Goal: Task Accomplishment & Management: Manage account settings

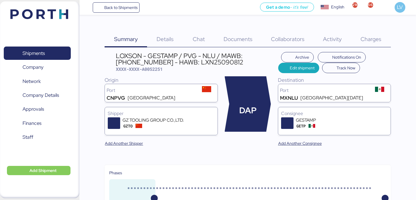
click at [120, 10] on span "Back to Shipments" at bounding box center [120, 7] width 33 height 7
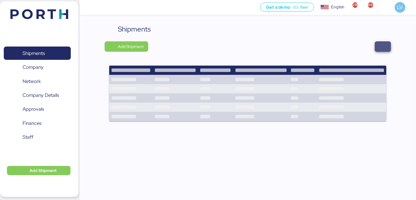
click at [376, 49] on span "button" at bounding box center [382, 46] width 16 height 10
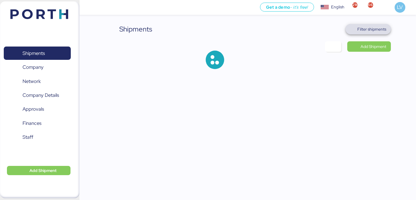
click at [363, 26] on span "Filter shipments" at bounding box center [371, 29] width 29 height 7
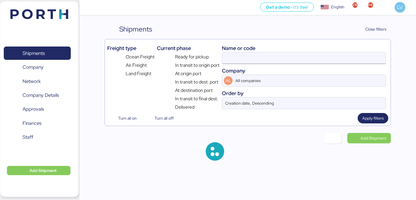
click at [326, 59] on input at bounding box center [303, 58] width 163 height 12
paste input "HPH/ZLO/09337"
type input "HPH/ZLO/09337"
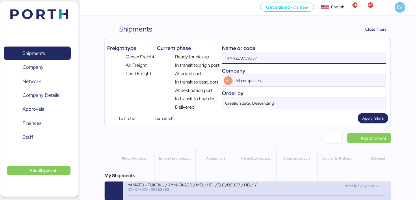
click at [188, 187] on div "YAMATO - FUKOKU / YYM-OI-230 / MBL: HPH/ZLO/09337 / HBL: YLVHS5082814 / LCL" at bounding box center [192, 184] width 129 height 5
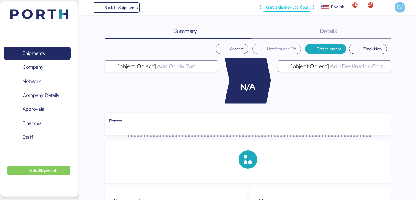
click at [384, 31] on div "Summary 0 Details 0" at bounding box center [248, 31] width 286 height 15
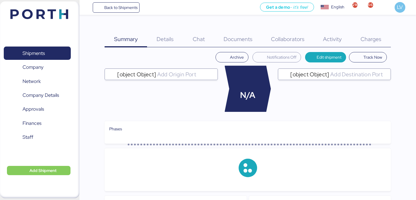
click at [382, 34] on div "Charges 0" at bounding box center [371, 35] width 40 height 23
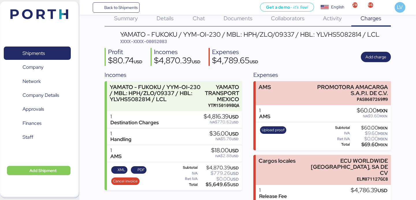
scroll to position [49, 0]
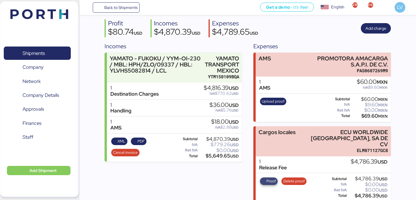
click at [268, 178] on span "Proof" at bounding box center [271, 181] width 10 height 6
click at [295, 178] on span "Delete proof" at bounding box center [293, 181] width 21 height 6
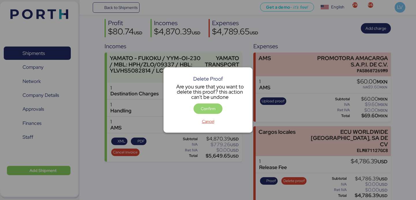
click at [206, 109] on span "Confirm" at bounding box center [208, 108] width 15 height 7
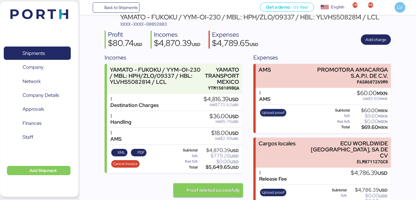
scroll to position [49, 0]
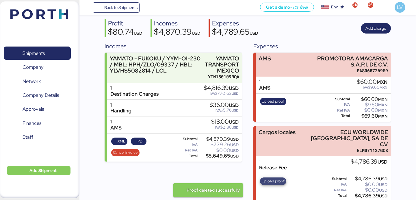
click at [270, 178] on span "Upload proof" at bounding box center [273, 181] width 23 height 6
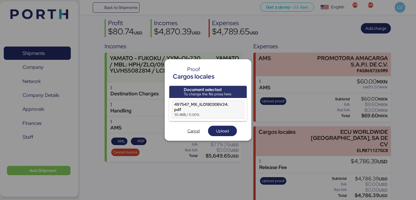
click at [225, 125] on div "Document selected To change the file press here 497547_MX_ILO180306V24.pdf 30.4…" at bounding box center [207, 111] width 77 height 50
click at [225, 130] on span "Upload" at bounding box center [222, 130] width 13 height 7
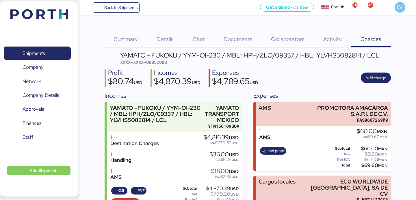
click at [164, 61] on span "XXXX-XXXX-O0052083" at bounding box center [143, 62] width 47 height 6
copy span "O0052083"
click at [122, 5] on span "Back to Shipments" at bounding box center [120, 7] width 33 height 7
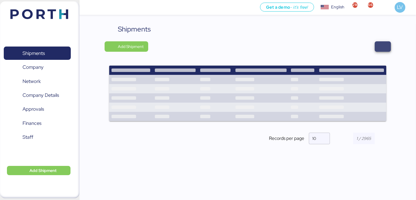
click at [389, 44] on span "button" at bounding box center [382, 46] width 16 height 10
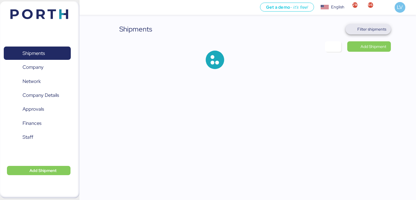
click at [382, 24] on span "Filter shipments" at bounding box center [367, 29] width 45 height 10
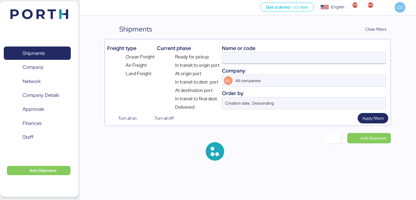
click at [327, 58] on input at bounding box center [303, 58] width 163 height 12
paste input "030F538534"
type input "030F538534"
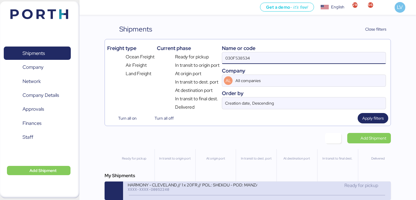
click at [189, 193] on div "HARMONY - CLEVELAND // 1 x 20FR // POL: SHEKOU - POD: MANZANILLO // HBL: HSS160…" at bounding box center [192, 188] width 129 height 12
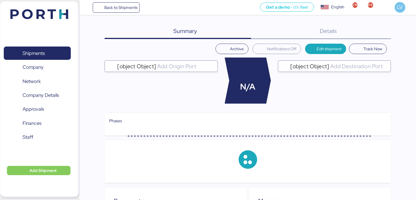
click at [365, 37] on div "Details 0" at bounding box center [321, 31] width 140 height 15
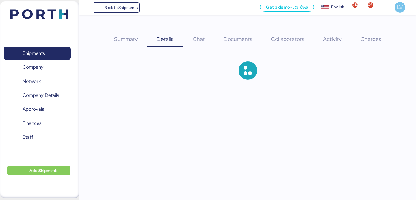
click at [370, 38] on span "Charges" at bounding box center [370, 39] width 21 height 8
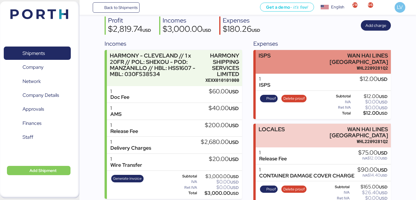
scroll to position [134, 0]
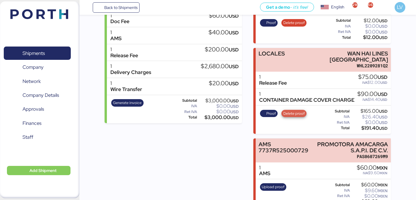
click at [290, 110] on span "Delete proof" at bounding box center [293, 113] width 21 height 6
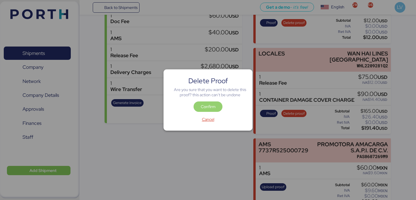
click at [207, 110] on span "Confirm" at bounding box center [208, 106] width 15 height 7
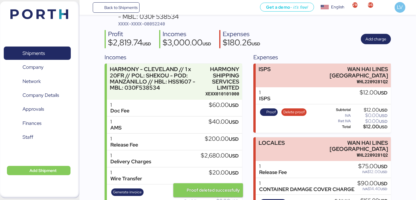
scroll to position [134, 0]
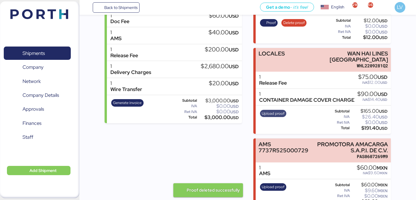
click at [266, 110] on span "Upload proof" at bounding box center [273, 113] width 23 height 6
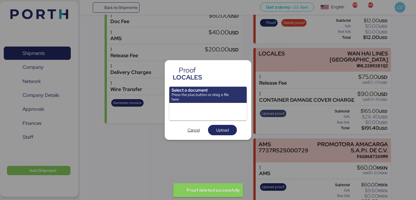
scroll to position [0, 0]
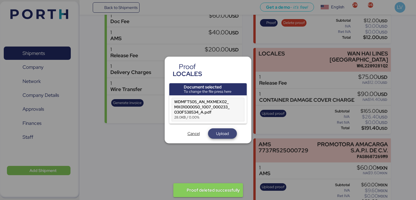
click at [217, 130] on span "Upload" at bounding box center [222, 133] width 13 height 7
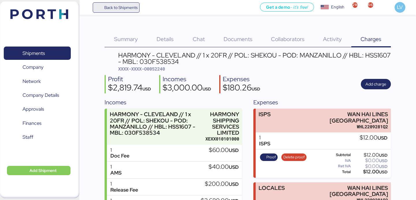
click at [112, 5] on span "Back to Shipments" at bounding box center [120, 7] width 33 height 7
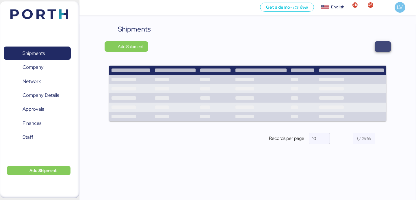
click at [380, 42] on span "button" at bounding box center [382, 46] width 16 height 10
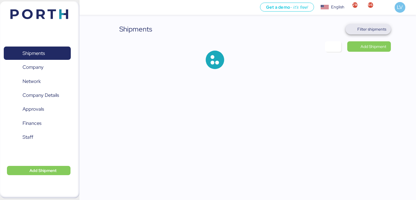
click at [362, 26] on span "Filter shipments" at bounding box center [371, 29] width 29 height 7
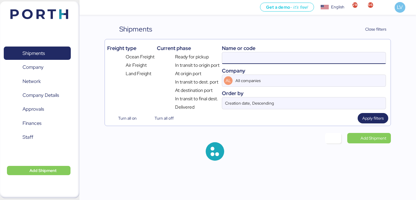
click at [327, 53] on input at bounding box center [303, 58] width 163 height 12
paste input "HPH/ZLO/09337"
type input "HPH/ZLO/09337"
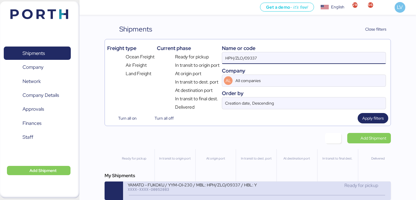
click at [230, 190] on div "XXXX-XXXX-O0052083" at bounding box center [192, 189] width 129 height 4
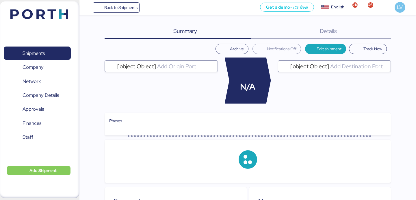
click at [378, 36] on div "Details 0" at bounding box center [321, 31] width 140 height 15
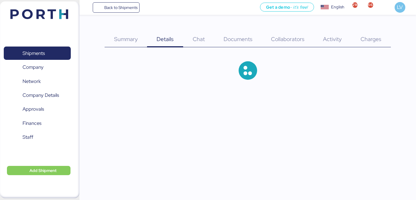
click at [378, 36] on span "Charges" at bounding box center [370, 39] width 21 height 8
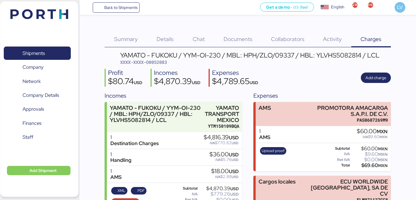
scroll to position [49, 0]
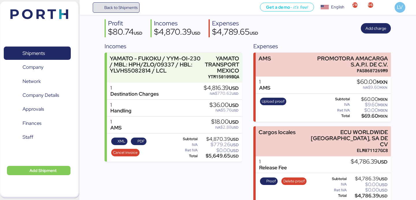
click at [130, 9] on span "Back to Shipments" at bounding box center [120, 7] width 33 height 7
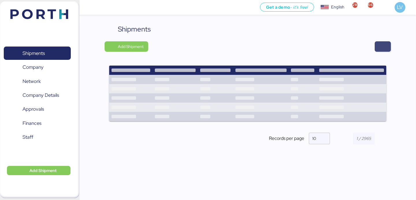
click at [380, 45] on span "button" at bounding box center [382, 46] width 7 height 8
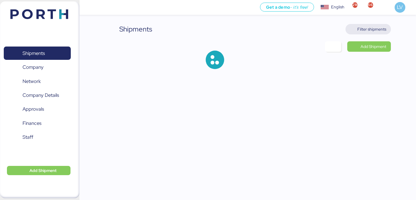
click at [369, 29] on span "Filter shipments" at bounding box center [371, 29] width 29 height 7
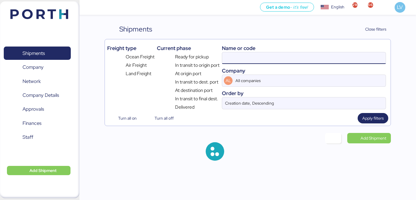
click at [324, 53] on input at bounding box center [303, 58] width 163 height 12
paste input "721092033"
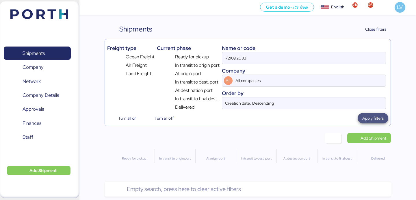
click at [372, 114] on span "Apply filters" at bounding box center [372, 118] width 31 height 10
click at [281, 55] on input "721092033" at bounding box center [303, 58] width 163 height 12
click at [227, 55] on input "721092033" at bounding box center [303, 58] width 163 height 12
click at [240, 58] on input "721092033" at bounding box center [303, 58] width 163 height 12
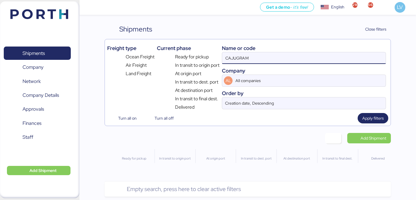
type input "CAJUGRAM"
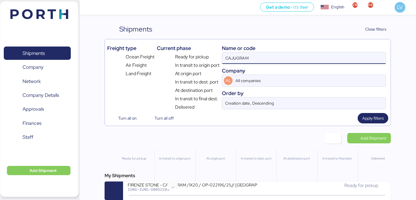
click at [177, 185] on div "FIRENZE STONE - CAJUGRAM /1X20 / OP-022196/25// [GEOGRAPHIC_DATA]- [GEOGRAPHIC_…" at bounding box center [192, 184] width 129 height 5
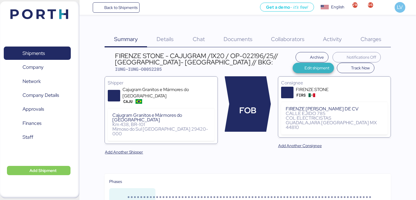
click at [307, 69] on span "Edit shipment" at bounding box center [316, 67] width 25 height 7
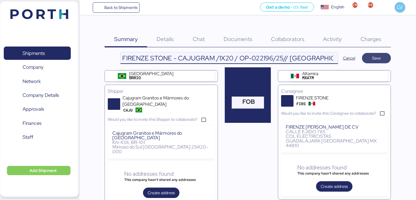
scroll to position [0, 68]
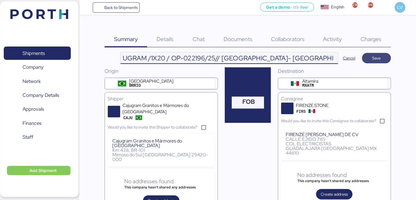
drag, startPoint x: 330, startPoint y: 57, endPoint x: 377, endPoint y: 57, distance: 47.1
click at [377, 57] on header "FIRENZE STONE - CAJUGRAM /1X20 / OP-022196/25// [GEOGRAPHIC_DATA]- [GEOGRAPHIC_…" at bounding box center [248, 58] width 286 height 12
click at [324, 58] on input "FIRENZE STONE - CAJUGRAM /1X20 / OP-022196/25// [GEOGRAPHIC_DATA]- [GEOGRAPHIC_…" at bounding box center [228, 58] width 217 height 12
paste input "721092033"
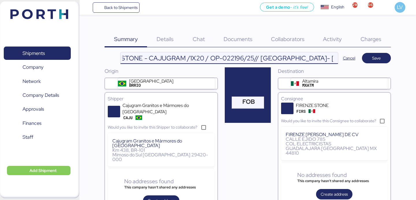
scroll to position [0, 103]
type input "[GEOGRAPHIC_DATA] STONE - CAJUGRAM /1X20 / OP-022196/25// [GEOGRAPHIC_DATA]- [G…"
click at [383, 64] on header "[GEOGRAPHIC_DATA] STONE - CAJUGRAM /1X20 / OP-022196/25// [GEOGRAPHIC_DATA]- [G…" at bounding box center [248, 58] width 286 height 12
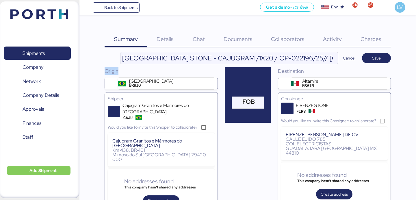
click at [383, 64] on header "[GEOGRAPHIC_DATA] STONE - CAJUGRAM /1X20 / OP-022196/25// [GEOGRAPHIC_DATA]- [G…" at bounding box center [248, 58] width 286 height 12
click at [380, 57] on span "Save" at bounding box center [376, 58] width 20 height 8
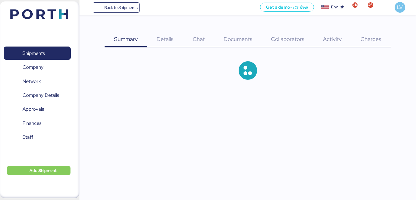
click at [148, 38] on div "Details 0" at bounding box center [165, 35] width 36 height 23
click at [158, 38] on span "Details" at bounding box center [164, 39] width 17 height 8
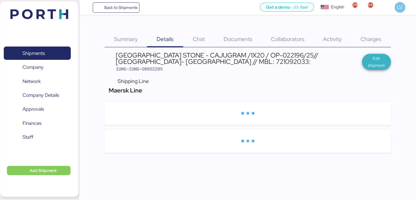
click at [375, 69] on span "Edit shipment" at bounding box center [376, 62] width 29 height 16
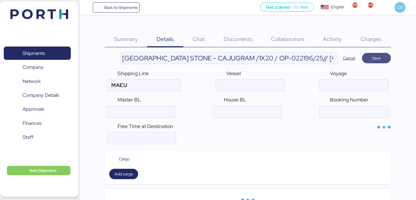
type input "Maersk Line"
click at [153, 115] on input "ocean" at bounding box center [141, 112] width 68 height 12
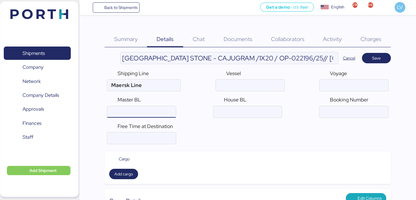
paste input "721092033"
type input "721092033"
click at [380, 63] on span "Save" at bounding box center [376, 58] width 29 height 10
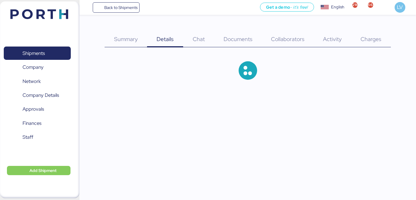
click at [377, 45] on div "Charges 0" at bounding box center [371, 35] width 40 height 23
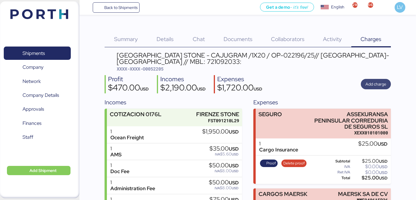
click at [375, 83] on span "Add charge" at bounding box center [375, 84] width 21 height 7
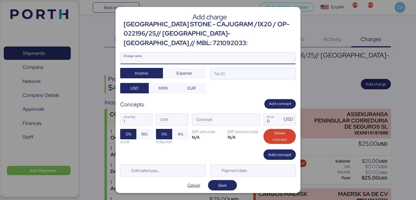
click at [259, 53] on input "Charge name" at bounding box center [207, 59] width 175 height 12
type input "PROFIT SHARE"
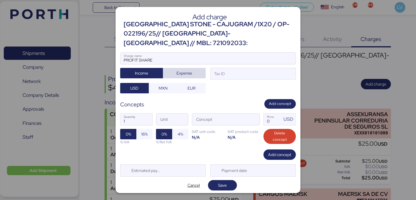
click at [193, 72] on span "Expense" at bounding box center [184, 73] width 43 height 10
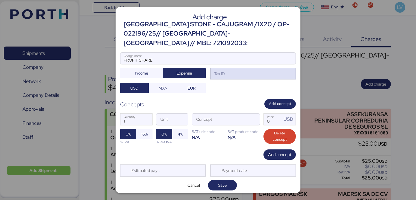
click at [228, 71] on div "Tax ID" at bounding box center [252, 74] width 85 height 12
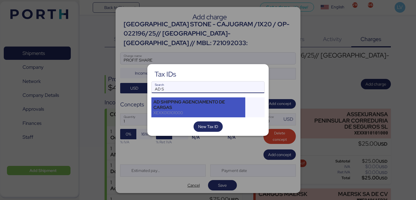
type input "AD S"
click at [215, 114] on div "XEXX010101000" at bounding box center [198, 112] width 90 height 5
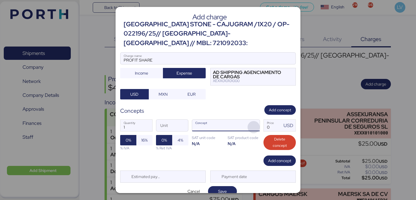
click at [258, 121] on span "button" at bounding box center [253, 127] width 12 height 12
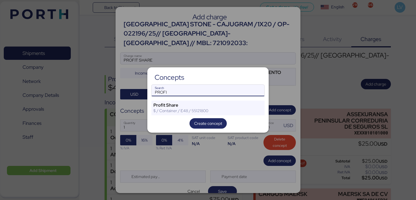
type input "PROFI"
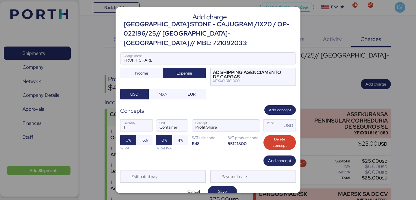
click at [276, 120] on input "Price USD" at bounding box center [273, 126] width 18 height 12
type input "80"
click at [219, 188] on span "Save" at bounding box center [222, 191] width 9 height 7
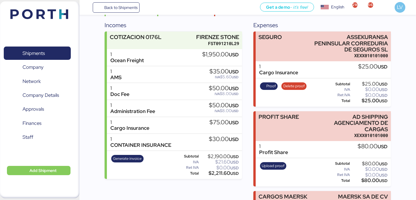
scroll to position [152, 0]
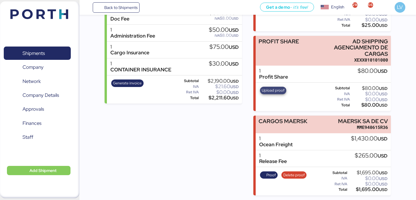
click at [272, 92] on span "Upload proof" at bounding box center [273, 90] width 23 height 6
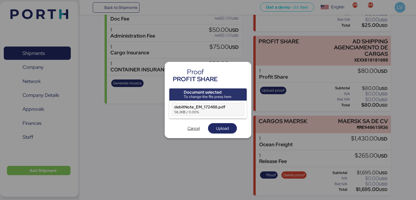
click at [218, 122] on div "Document selected To change the file press here debitNote_EM_172488.pdf 58.2KB …" at bounding box center [207, 110] width 77 height 45
click at [218, 127] on span "Upload" at bounding box center [222, 128] width 13 height 7
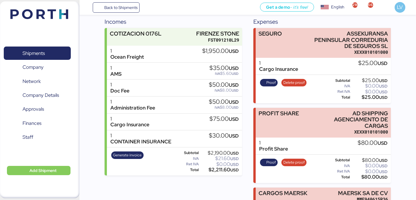
scroll to position [86, 0]
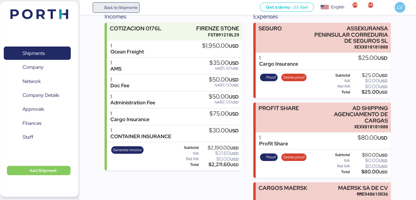
click at [121, 7] on span "Back to Shipments" at bounding box center [120, 7] width 33 height 7
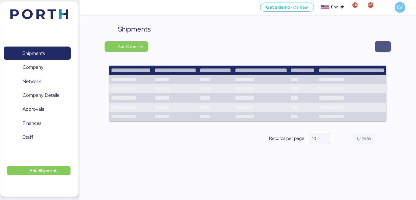
click at [382, 44] on span "button" at bounding box center [382, 46] width 7 height 8
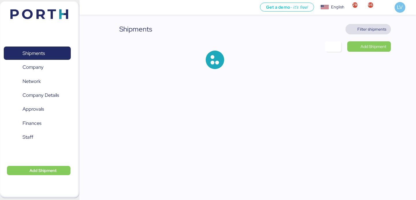
click at [375, 29] on span "Filter shipments" at bounding box center [371, 29] width 29 height 7
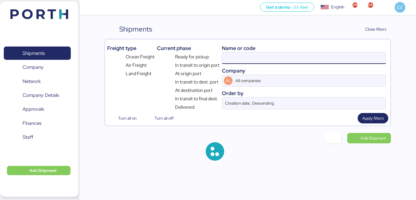
click at [352, 55] on input at bounding box center [303, 58] width 163 height 12
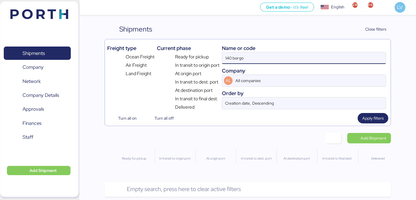
click at [229, 60] on input "140 borgo" at bounding box center [303, 58] width 163 height 12
type input "borgo"
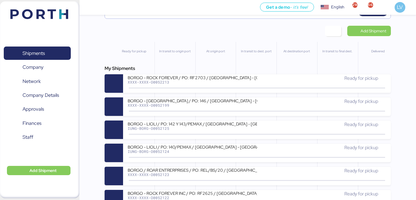
scroll to position [108, 0]
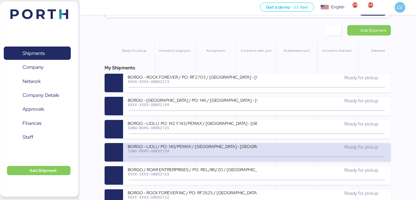
click at [219, 147] on div "BORGO - LIOLI / PO: 140/PEMAX / [GEOGRAPHIC_DATA] - [GEOGRAPHIC_DATA] / 2x20 / …" at bounding box center [192, 145] width 129 height 5
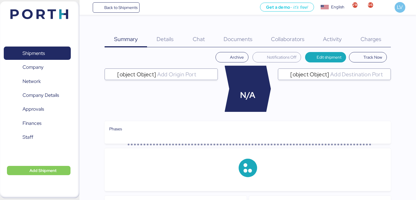
click at [283, 31] on div "Collaborators 0" at bounding box center [288, 35] width 52 height 23
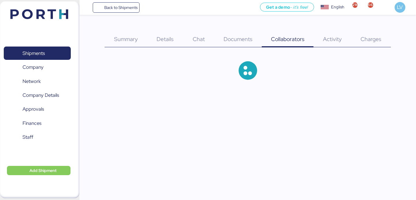
click at [241, 43] on div "Documents 0" at bounding box center [237, 35] width 47 height 23
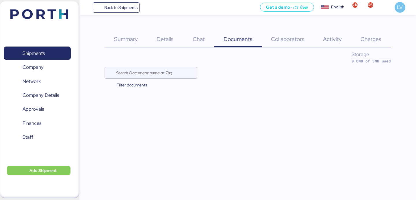
click at [243, 45] on div "Documents 0" at bounding box center [237, 35] width 47 height 23
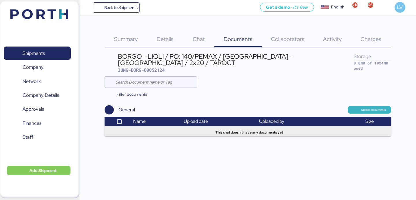
click at [388, 106] on span "Upload documents" at bounding box center [369, 110] width 43 height 8
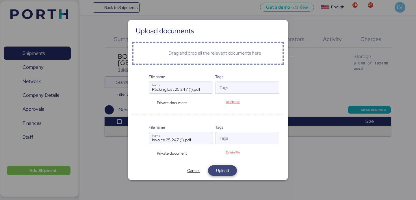
click at [219, 169] on span "Upload" at bounding box center [222, 170] width 13 height 7
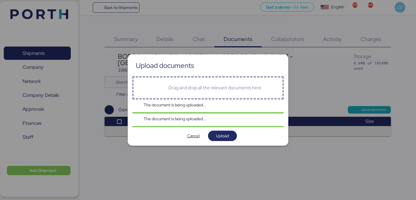
click at [372, 40] on div at bounding box center [208, 100] width 416 height 200
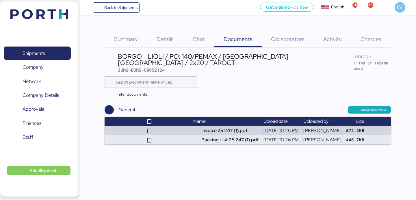
click at [371, 44] on div "Charges 0" at bounding box center [371, 35] width 40 height 23
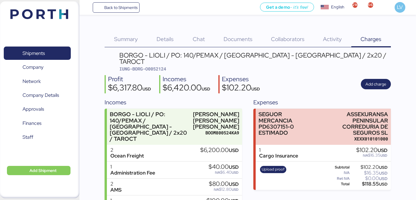
click at [248, 41] on span "Documents" at bounding box center [237, 39] width 29 height 8
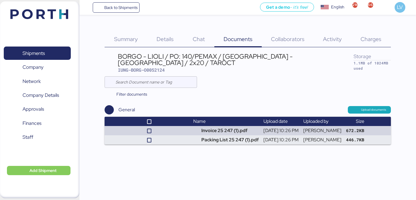
click at [384, 35] on div "Charges 0" at bounding box center [371, 35] width 40 height 23
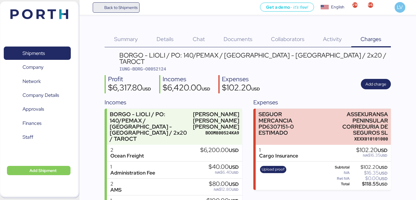
click at [136, 8] on span "Back to Shipments" at bounding box center [120, 7] width 33 height 7
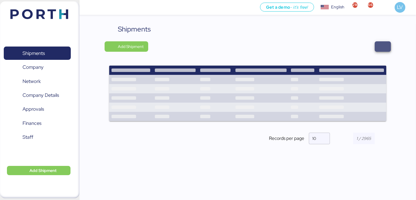
click at [384, 48] on span "button" at bounding box center [382, 46] width 7 height 8
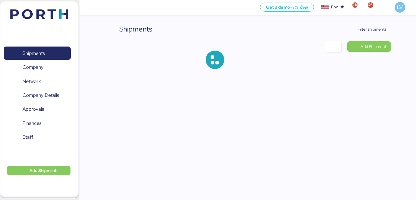
click at [379, 35] on div "Shipments Filter shipments Add Shipment" at bounding box center [248, 51] width 286 height 54
click at [378, 30] on span "Filter shipments" at bounding box center [371, 29] width 29 height 7
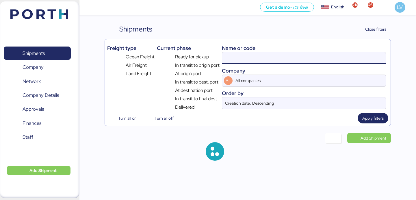
click at [344, 60] on input at bounding box center [303, 58] width 163 height 12
paste input "O0052199"
type input "O0052199"
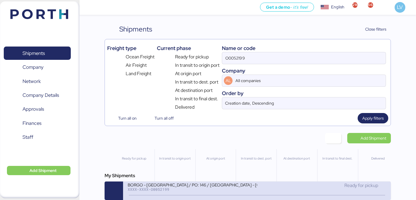
click at [223, 186] on div "BORGO - [GEOGRAPHIC_DATA] / PO: 146 / [GEOGRAPHIC_DATA] - [GEOGRAPHIC_DATA] / 1…" at bounding box center [192, 184] width 129 height 5
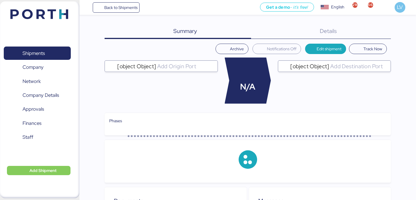
click at [366, 33] on div "Summary 0 Details 0" at bounding box center [248, 31] width 286 height 15
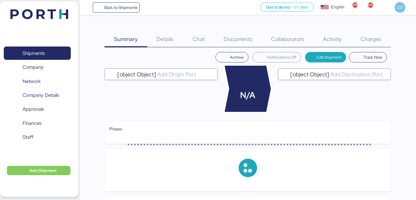
click at [366, 33] on div "Charges 0" at bounding box center [371, 35] width 40 height 23
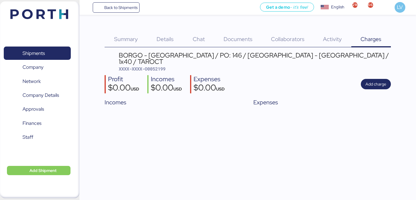
click at [377, 39] on span "Charges" at bounding box center [370, 39] width 21 height 8
click at [240, 31] on div "Documents 0" at bounding box center [237, 35] width 47 height 23
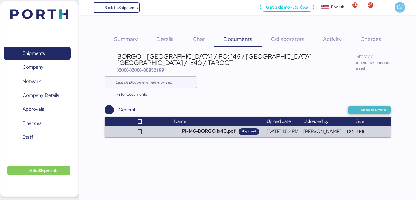
click at [362, 107] on span "Upload documents" at bounding box center [373, 109] width 25 height 5
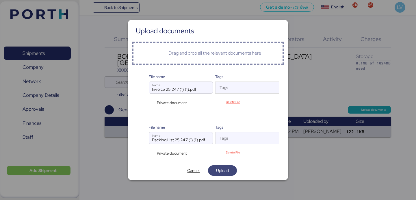
click at [215, 171] on span "Upload" at bounding box center [222, 170] width 20 height 8
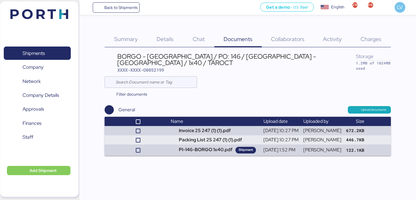
click at [157, 68] on div "BORGO - LIOLI / PO: 146 / [GEOGRAPHIC_DATA] - [GEOGRAPHIC_DATA] / 1x40 / TAROCT…" at bounding box center [248, 104] width 286 height 104
click at [158, 67] on span "XXXX-XXXX-O0052199" at bounding box center [140, 70] width 47 height 6
copy span "O0052199"
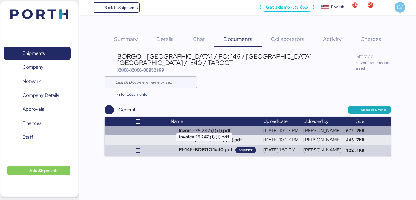
click at [209, 126] on td "Invoice 25 247 (1) (1).pdf" at bounding box center [214, 130] width 92 height 9
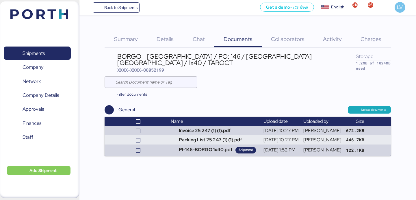
click at [363, 36] on span "Charges" at bounding box center [370, 39] width 21 height 8
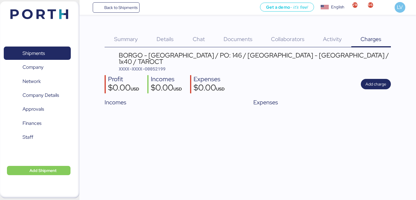
click at [130, 13] on div "Back to Shipments Get a demo - it’s free! Get a demo English Inglés English 216…" at bounding box center [247, 7] width 336 height 15
click at [131, 11] on span "Back to Shipments" at bounding box center [116, 7] width 43 height 10
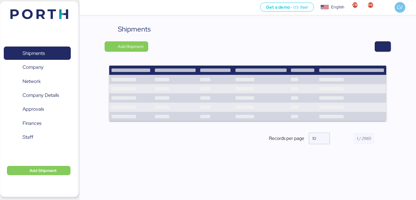
click at [391, 50] on div "Shipments Add Shipment Shipment Name [GEOGRAPHIC_DATA] STONE - GEM SUMMIT STONE…" at bounding box center [247, 115] width 336 height 182
click at [385, 48] on span "button" at bounding box center [382, 46] width 7 height 8
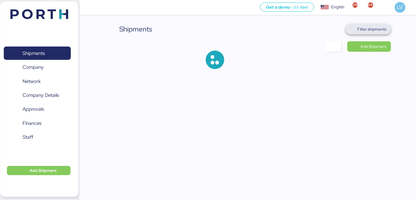
click at [374, 33] on span "Filter shipments" at bounding box center [367, 29] width 45 height 10
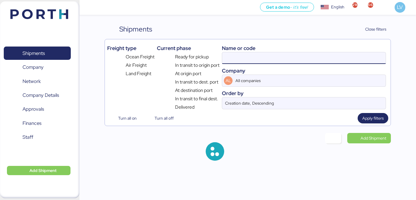
click at [339, 58] on input at bounding box center [303, 58] width 163 height 12
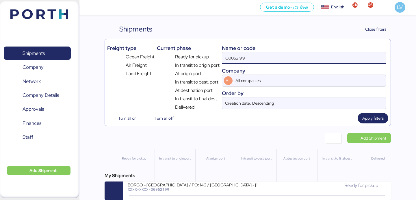
click at [339, 58] on input "O0052199" at bounding box center [303, 58] width 163 height 12
type input "140"
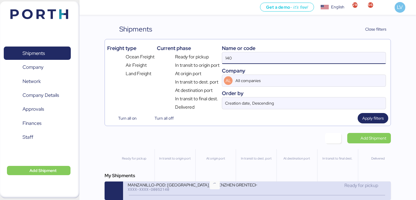
click at [215, 190] on div "XXXX-XXXX-O0052140" at bounding box center [192, 189] width 129 height 4
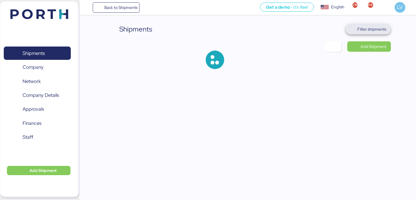
click at [359, 30] on span "Filter shipments" at bounding box center [371, 29] width 29 height 7
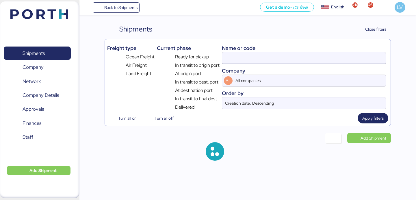
click at [298, 53] on input at bounding box center [303, 58] width 163 height 12
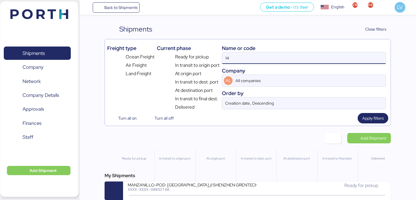
type input "1"
type input "borgo"
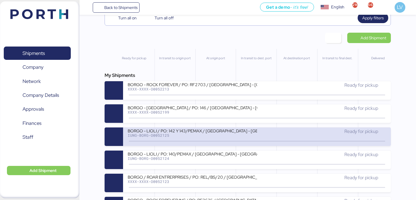
scroll to position [113, 0]
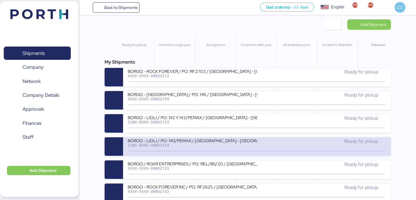
click at [182, 154] on icon at bounding box center [172, 151] width 28 height 6
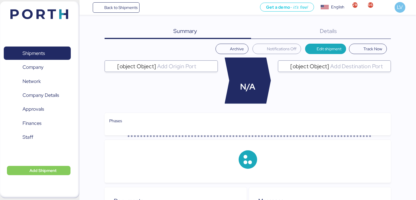
click at [376, 36] on div "Details 0" at bounding box center [321, 31] width 140 height 15
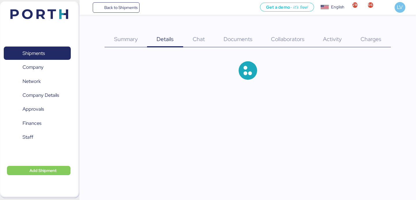
click at [376, 36] on span "Charges" at bounding box center [370, 39] width 21 height 8
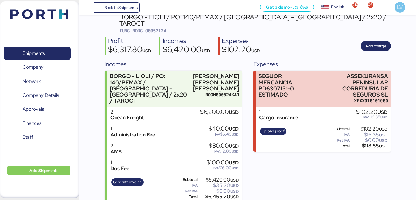
scroll to position [38, 0]
click at [211, 194] on div "$6,455.20 USD" at bounding box center [219, 196] width 40 height 4
copy div "6,455.20"
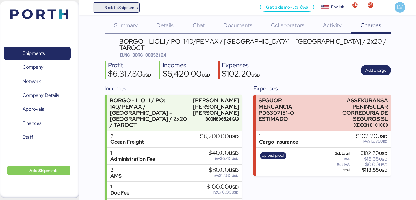
click at [137, 7] on span "Back to Shipments" at bounding box center [120, 7] width 33 height 7
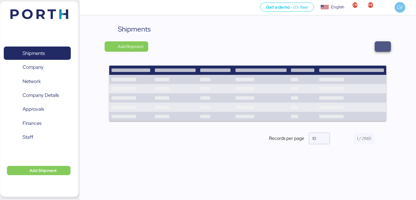
click at [383, 46] on span "button" at bounding box center [382, 46] width 7 height 8
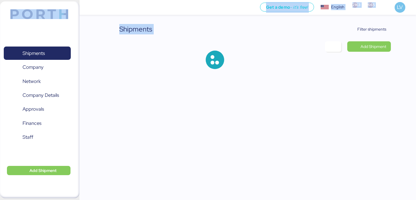
click at [369, 23] on div "Shipments Filter shipments Add Shipment" at bounding box center [208, 39] width 416 height 78
click at [369, 29] on span "Filter shipments" at bounding box center [371, 29] width 29 height 7
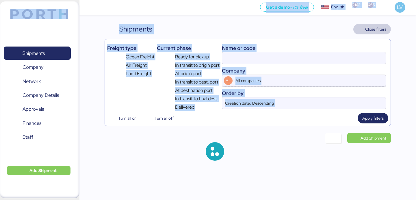
type input "borgo"
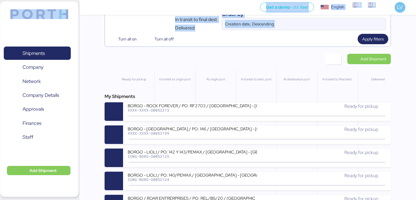
scroll to position [103, 0]
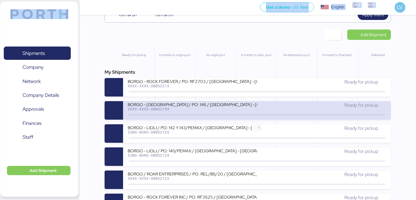
click at [246, 114] on icon at bounding box center [257, 115] width 28 height 6
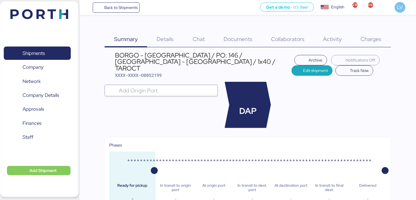
click at [359, 38] on div "Charges 0" at bounding box center [371, 35] width 40 height 23
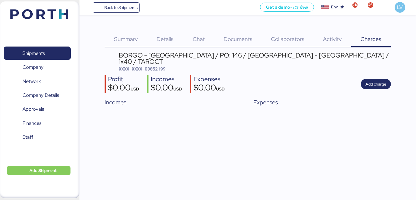
click at [164, 40] on span "Details" at bounding box center [164, 39] width 17 height 8
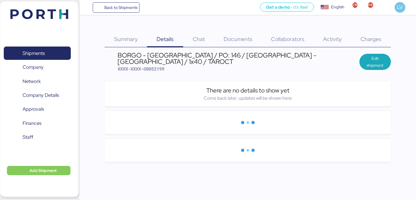
click at [160, 66] on span "XXXX-XXXX-O0052199" at bounding box center [140, 69] width 47 height 6
click at [155, 66] on span "XXXX-XXXX-O0052199" at bounding box center [140, 69] width 47 height 6
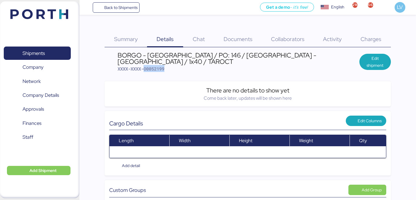
copy span "O0052199"
click at [374, 43] on div "Charges 0" at bounding box center [371, 35] width 40 height 23
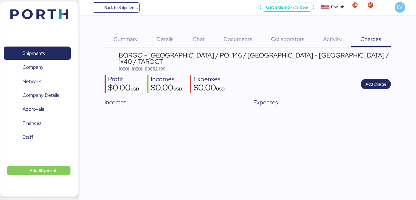
click at [253, 43] on div "Documents 0" at bounding box center [237, 35] width 47 height 23
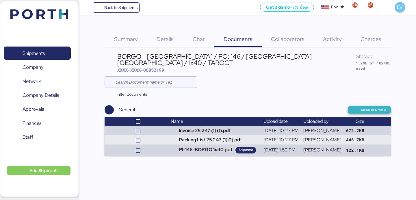
click at [356, 107] on span "Upload documents" at bounding box center [369, 109] width 34 height 5
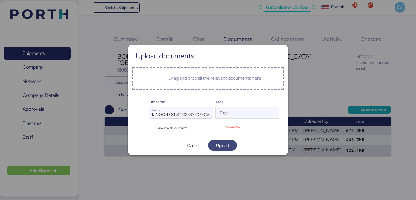
click at [224, 143] on span "Upload" at bounding box center [222, 145] width 13 height 7
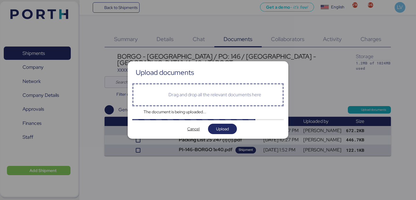
click at [386, 40] on div at bounding box center [208, 100] width 416 height 200
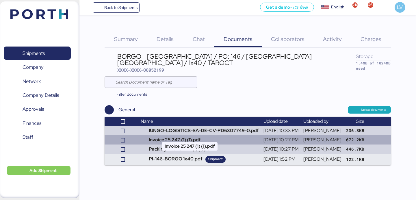
click at [247, 135] on td "Invoice 25 247 (1) (1).pdf" at bounding box center [199, 139] width 123 height 9
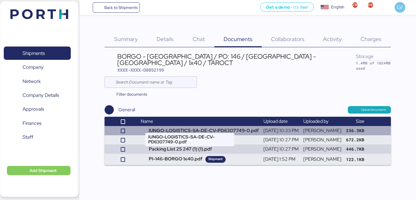
click at [206, 126] on td "IUNGO-LOGISTICS-SA-DE-CV-PD6307749-0.pdf" at bounding box center [199, 130] width 123 height 9
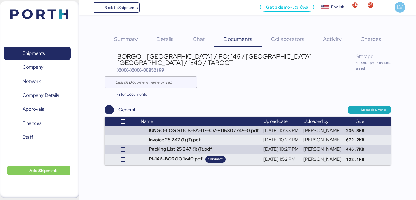
click at [372, 38] on span "Charges" at bounding box center [370, 39] width 21 height 8
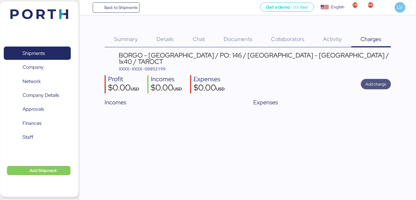
click at [377, 81] on span "Add charge" at bounding box center [375, 84] width 21 height 7
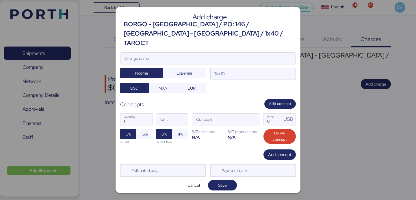
click at [288, 55] on input "Charge name" at bounding box center [207, 59] width 175 height 12
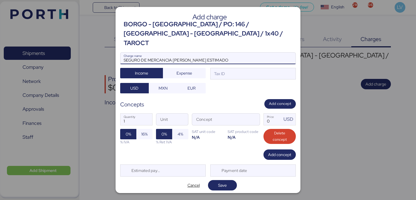
paste input "PD6307749-0"
type input "SEGURO DE MERCANCIA [PERSON_NAME] ESTIMADO PD6307749-0"
click at [190, 70] on span "Expense" at bounding box center [184, 73] width 16 height 7
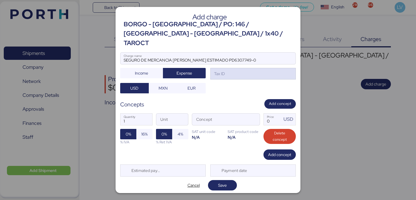
click at [248, 73] on div "Tax ID" at bounding box center [252, 74] width 85 height 12
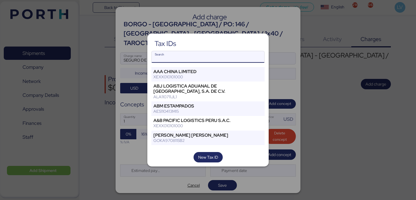
click at [234, 60] on input "Search" at bounding box center [208, 57] width 113 height 12
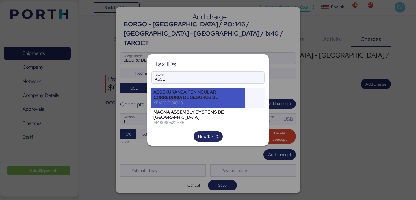
type input "ASSE"
click at [200, 96] on div "ASSEKURANSA PENINSULAR CORREDURIA DE SEGUROS SL" at bounding box center [198, 94] width 90 height 10
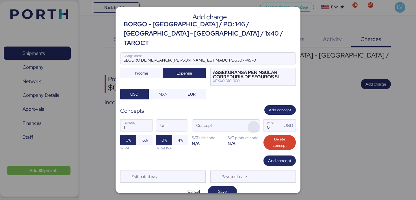
click at [255, 121] on span "button" at bounding box center [253, 127] width 12 height 12
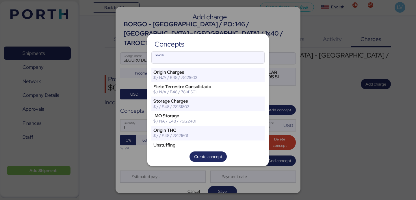
click at [242, 57] on input "Search" at bounding box center [208, 58] width 113 height 12
type input "A"
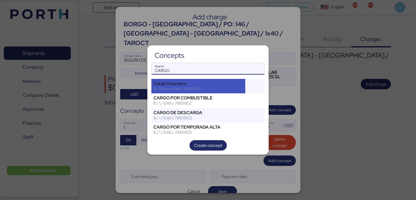
type input "CARGO"
click at [216, 85] on div "Cargo Insurance" at bounding box center [198, 83] width 90 height 5
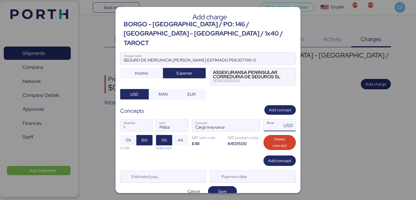
click at [270, 120] on input "Price USD" at bounding box center [273, 126] width 18 height 12
type input "0"
type input "42.94"
click at [133, 135] on span "0%" at bounding box center [128, 140] width 16 height 10
click at [166, 170] on div "Estimated payment date" at bounding box center [162, 176] width 85 height 12
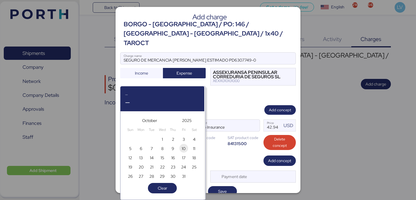
click at [187, 148] on span "10" at bounding box center [183, 148] width 9 height 9
type input "[DATE]"
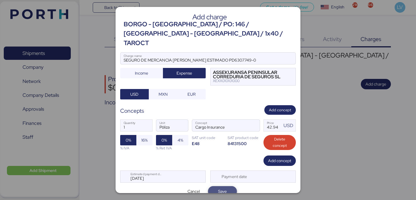
click at [221, 188] on span "Save" at bounding box center [222, 191] width 9 height 7
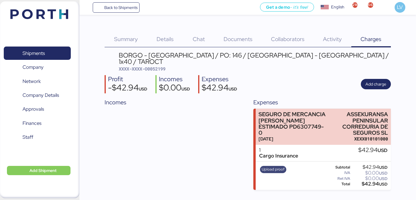
click at [270, 166] on span "Upload proof" at bounding box center [273, 169] width 23 height 6
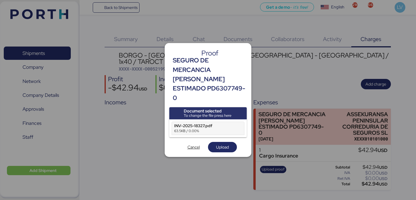
click at [223, 137] on div "Document selected To change the file press here INV-2025-18327.pdf 63.5KB / 0.0…" at bounding box center [207, 129] width 77 height 45
click at [225, 144] on span "Upload" at bounding box center [222, 146] width 13 height 7
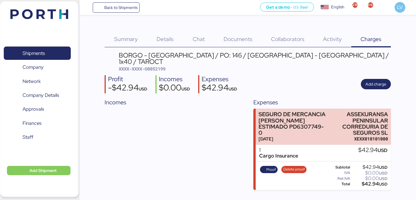
click at [160, 66] on span "XXXX-XXXX-O0052199" at bounding box center [142, 69] width 47 height 6
copy span "O0052199"
